Goal: Task Accomplishment & Management: Manage account settings

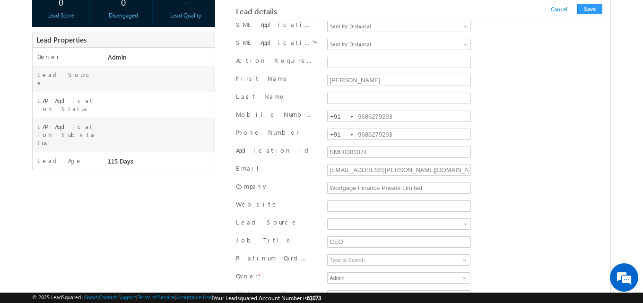
scroll to position [201, 0]
click at [590, 8] on button "Save" at bounding box center [590, 9] width 25 height 10
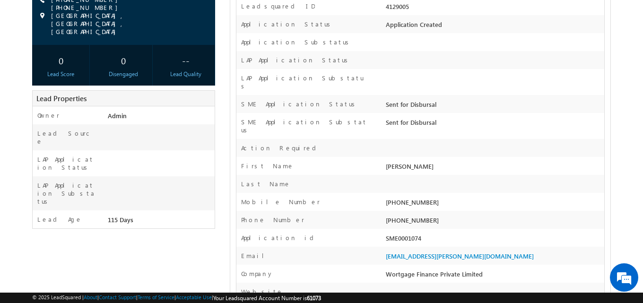
scroll to position [0, 0]
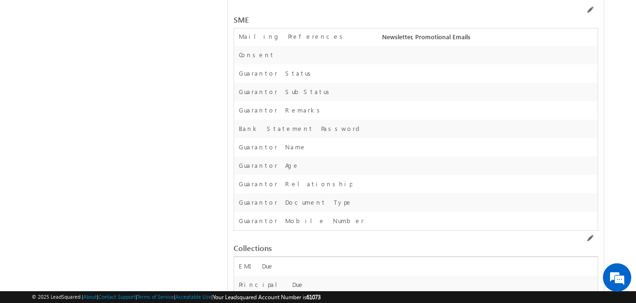
scroll to position [13548, 0]
click at [590, 8] on span at bounding box center [590, 10] width 8 height 8
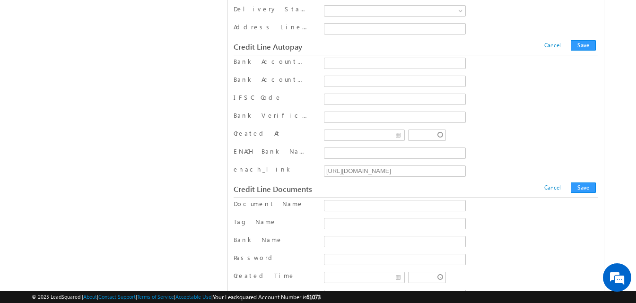
scroll to position [12057, 0]
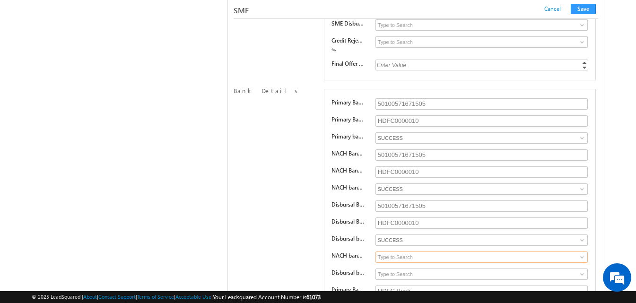
click at [443, 256] on input at bounding box center [482, 257] width 212 height 11
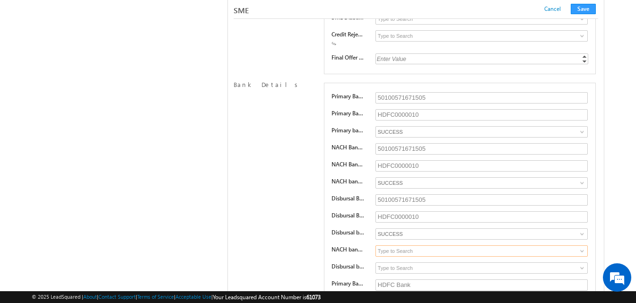
scroll to position [12152, 0]
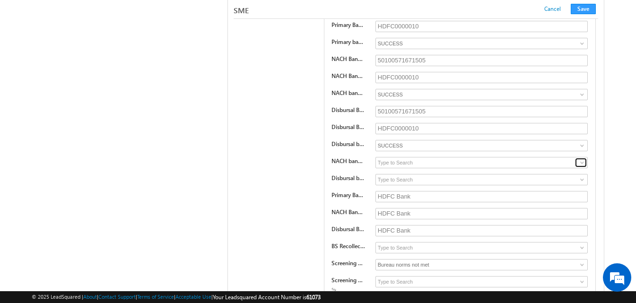
click at [583, 161] on span at bounding box center [583, 163] width 8 height 8
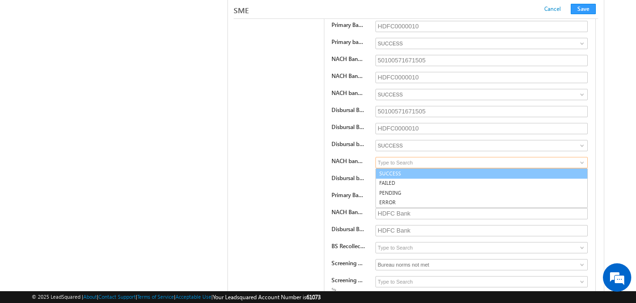
click at [408, 176] on link "SUCCESS" at bounding box center [482, 173] width 212 height 11
type input "SUCCESS"
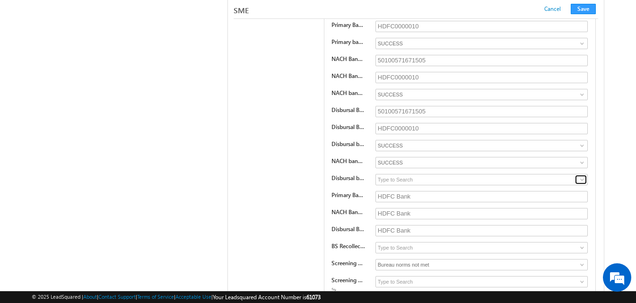
click at [583, 182] on span at bounding box center [583, 180] width 8 height 8
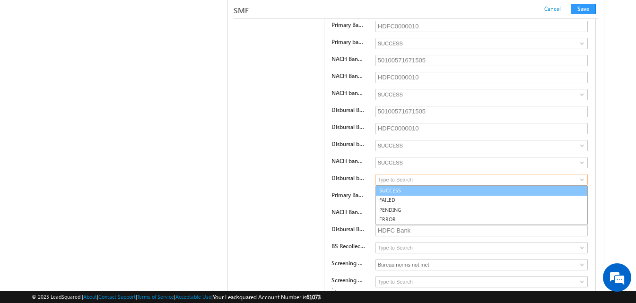
click at [508, 192] on link "SUCCESS" at bounding box center [482, 190] width 212 height 11
type input "SUCCESS"
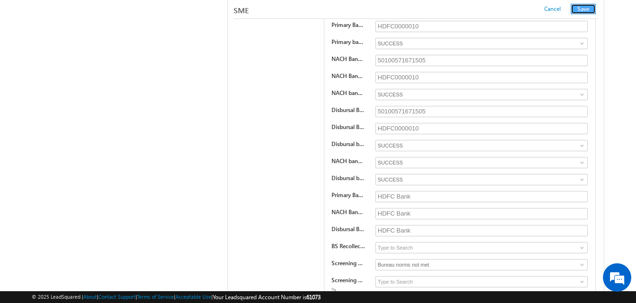
click at [587, 9] on button "Save" at bounding box center [583, 9] width 25 height 10
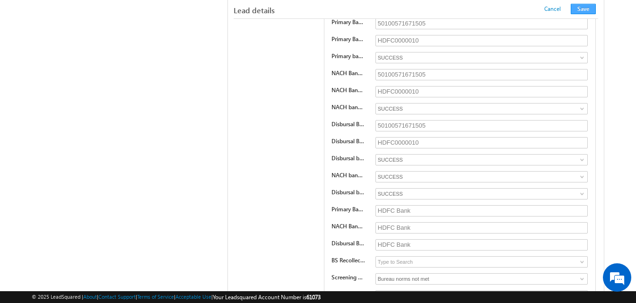
scroll to position [158, 0]
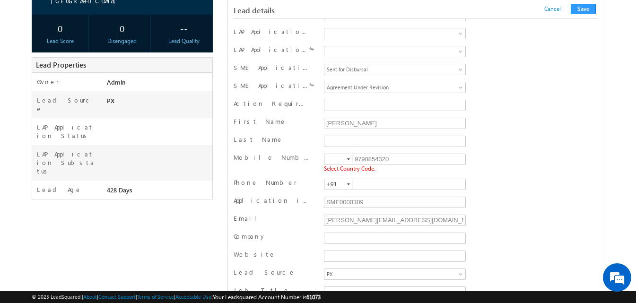
click at [350, 160] on div at bounding box center [348, 159] width 3 height 2
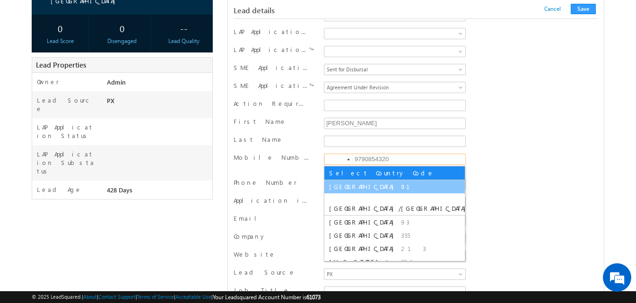
click at [344, 186] on li "India 91" at bounding box center [395, 186] width 141 height 13
type input "+91"
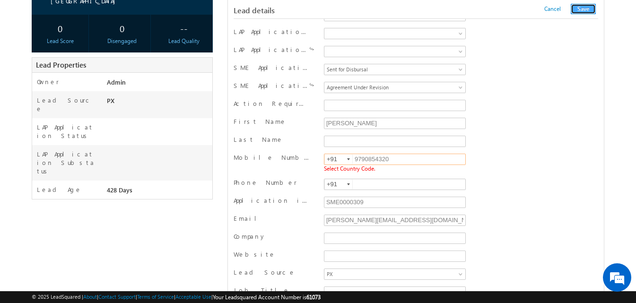
click at [581, 9] on button "Save" at bounding box center [583, 9] width 25 height 10
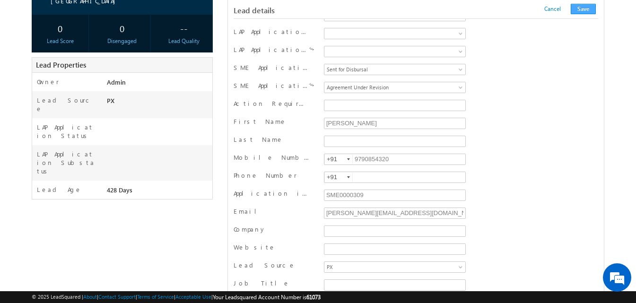
scroll to position [951, 0]
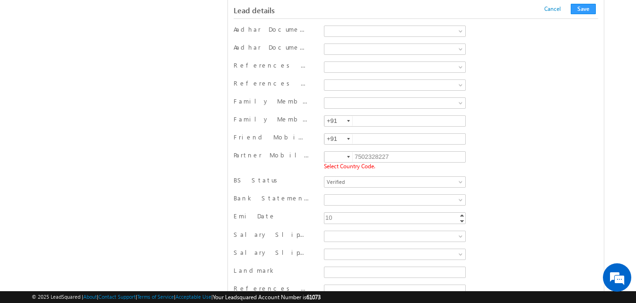
click at [347, 157] on div at bounding box center [348, 157] width 3 height 2
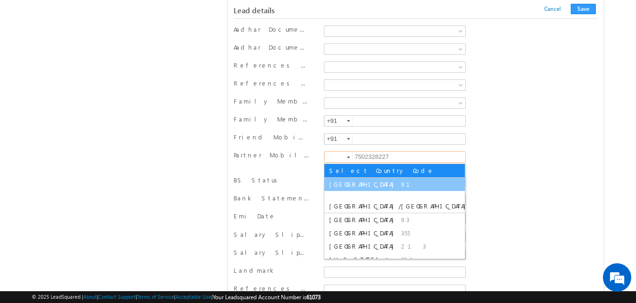
click at [401, 184] on span "91" at bounding box center [411, 184] width 20 height 8
type input "+91"
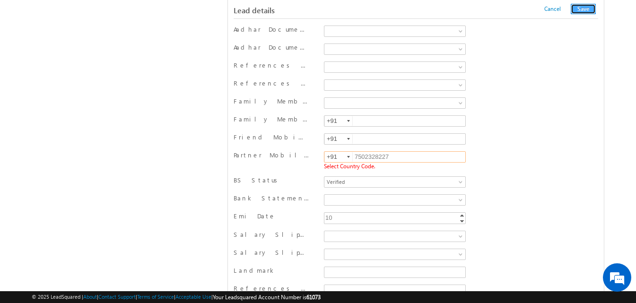
click at [589, 8] on button "Save" at bounding box center [583, 9] width 25 height 10
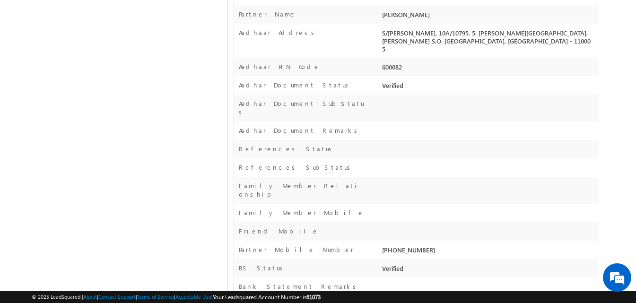
scroll to position [0, 0]
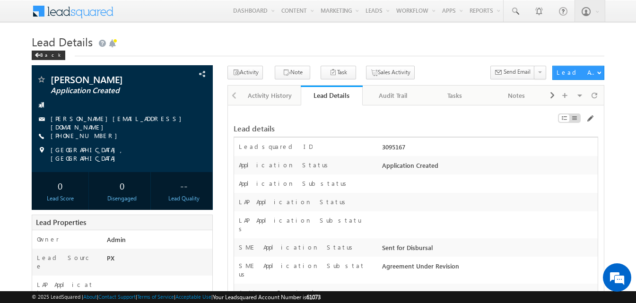
click at [220, 44] on h1 "Lead Details" at bounding box center [318, 41] width 573 height 18
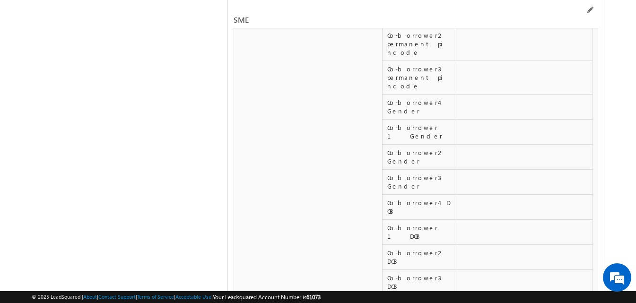
scroll to position [15475, 0]
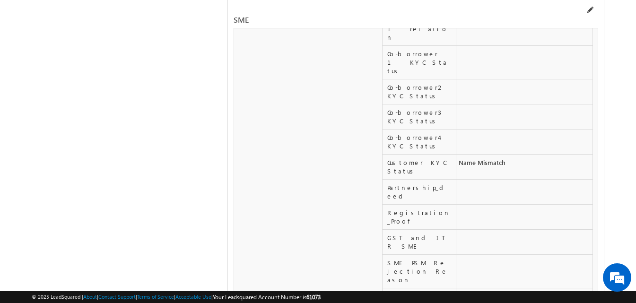
click at [592, 10] on span at bounding box center [590, 10] width 8 height 8
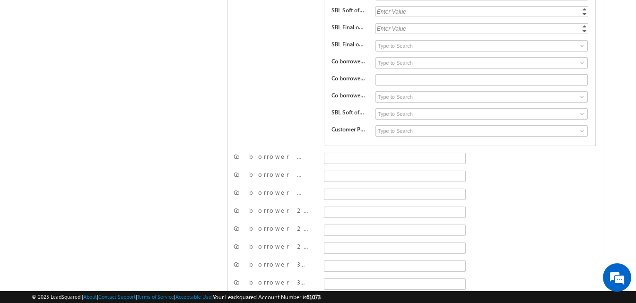
scroll to position [4959, 0]
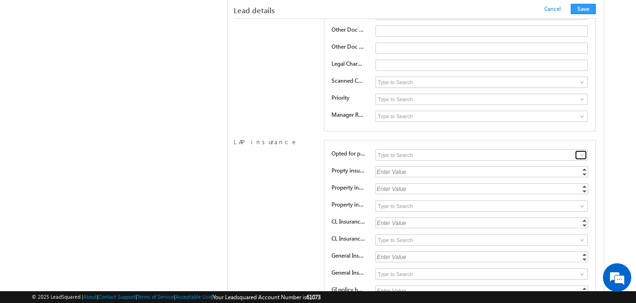
click at [579, 157] on span at bounding box center [583, 155] width 8 height 8
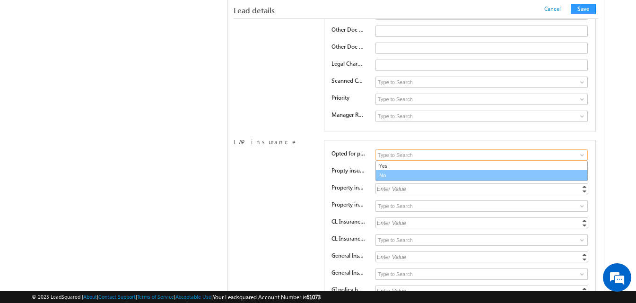
click at [544, 176] on link "No" at bounding box center [482, 175] width 212 height 11
type input "No"
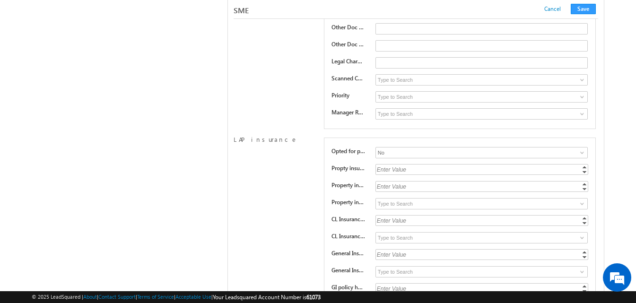
scroll to position [13521, 0]
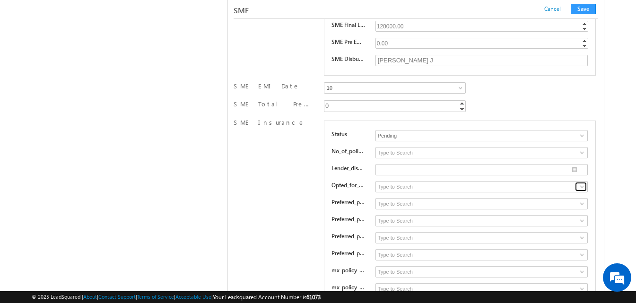
click at [584, 191] on span at bounding box center [583, 187] width 8 height 8
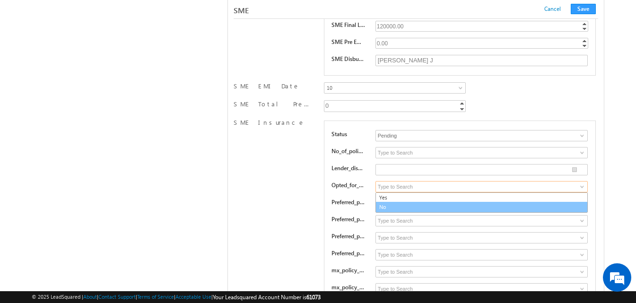
click at [565, 207] on link "No" at bounding box center [482, 207] width 212 height 11
type input "No"
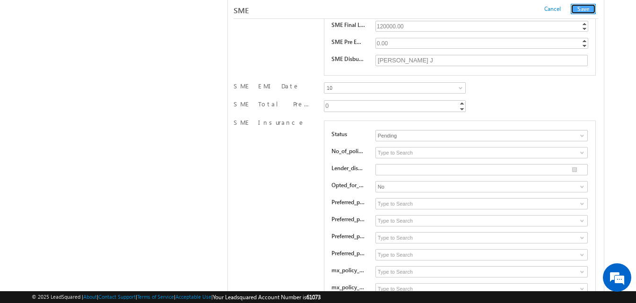
click at [587, 8] on button "Save" at bounding box center [583, 9] width 25 height 10
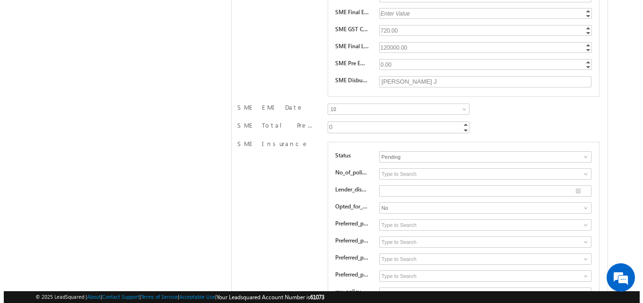
scroll to position [0, 0]
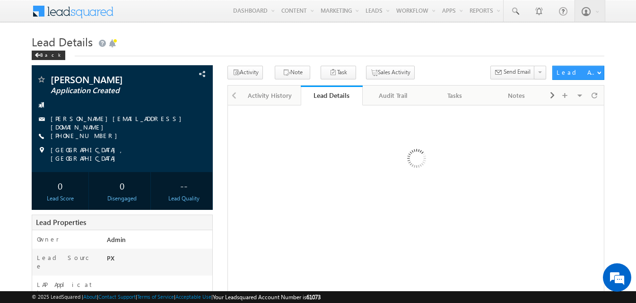
click at [429, 41] on h1 "Lead Details" at bounding box center [318, 41] width 573 height 18
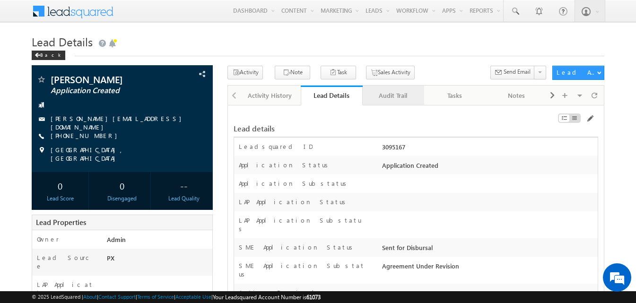
click at [393, 94] on div "Audit Trail" at bounding box center [392, 95] width 45 height 11
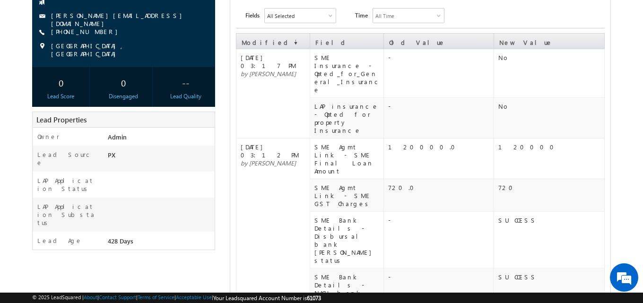
scroll to position [108, 0]
click at [449, 268] on td "-" at bounding box center [439, 292] width 111 height 49
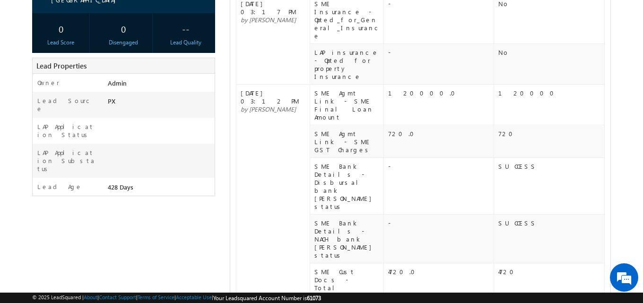
scroll to position [0, 0]
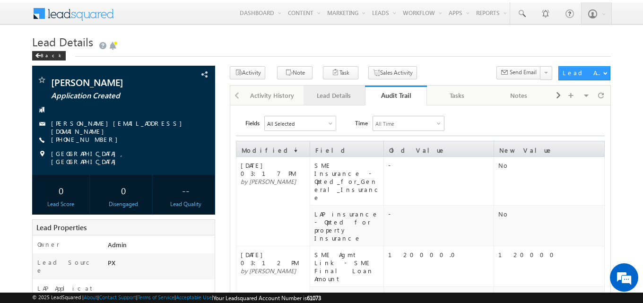
click at [338, 101] on div "Lead Details" at bounding box center [333, 95] width 45 height 11
